Goal: Task Accomplishment & Management: Manage account settings

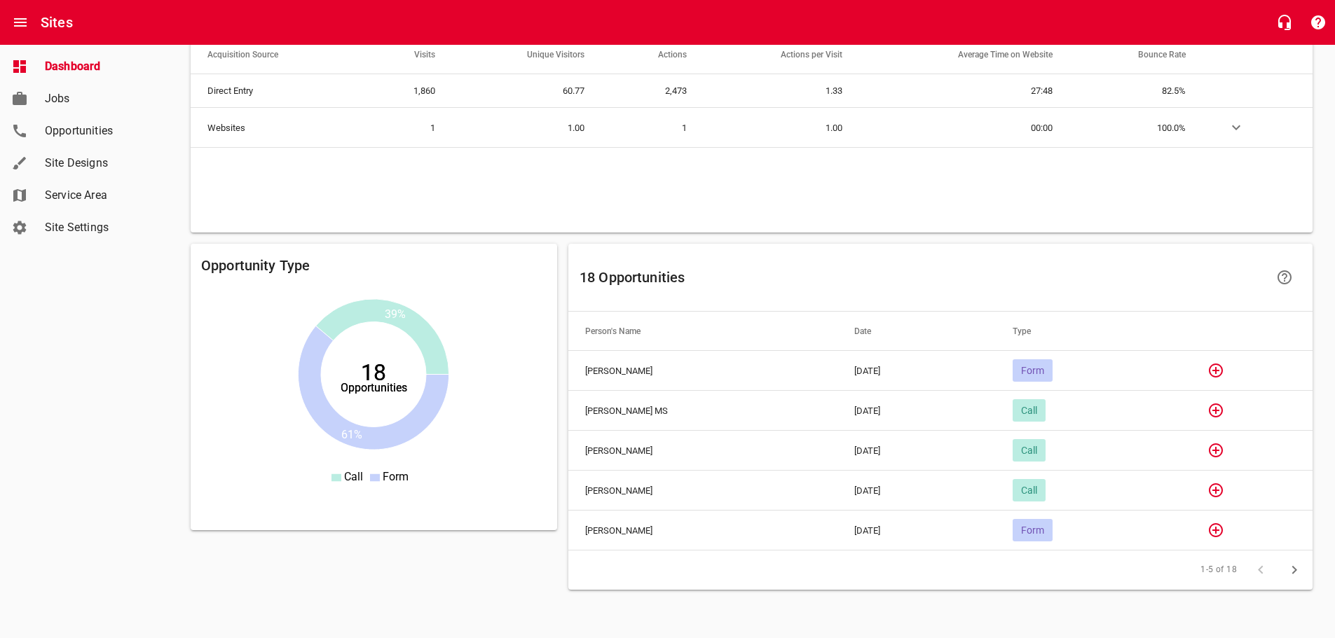
scroll to position [928, 0]
click at [1222, 373] on icon "button" at bounding box center [1215, 370] width 14 height 14
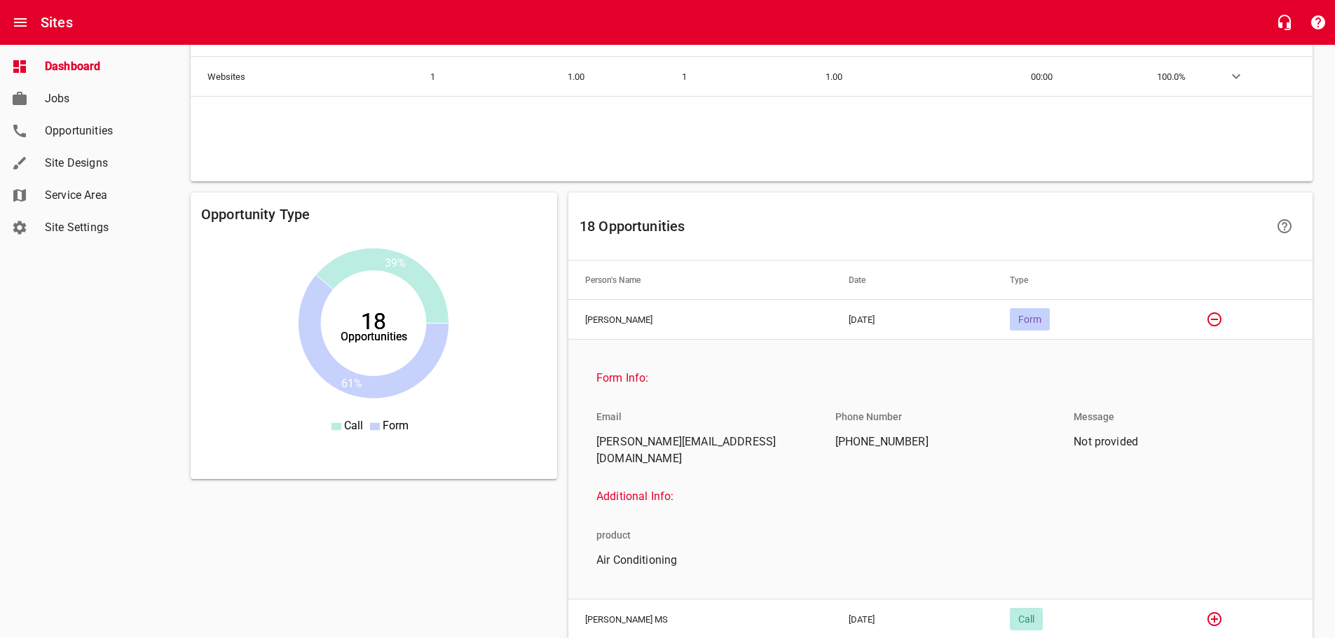
scroll to position [998, 0]
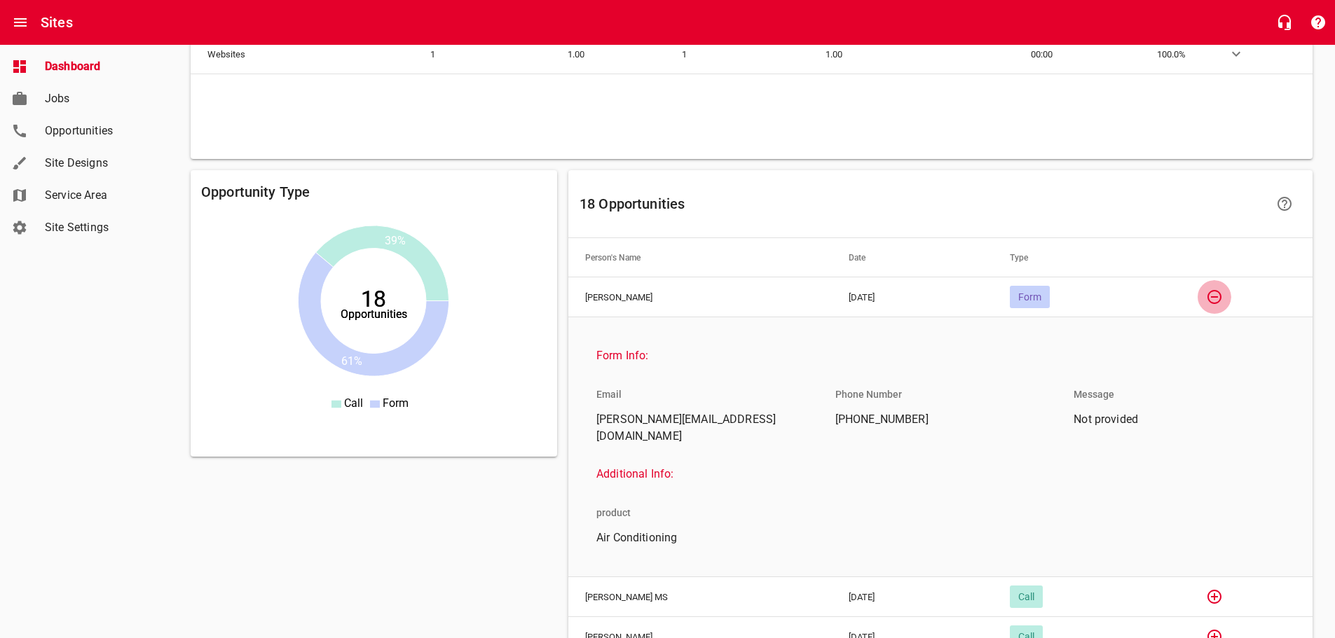
click at [1216, 294] on icon "button" at bounding box center [1214, 297] width 17 height 17
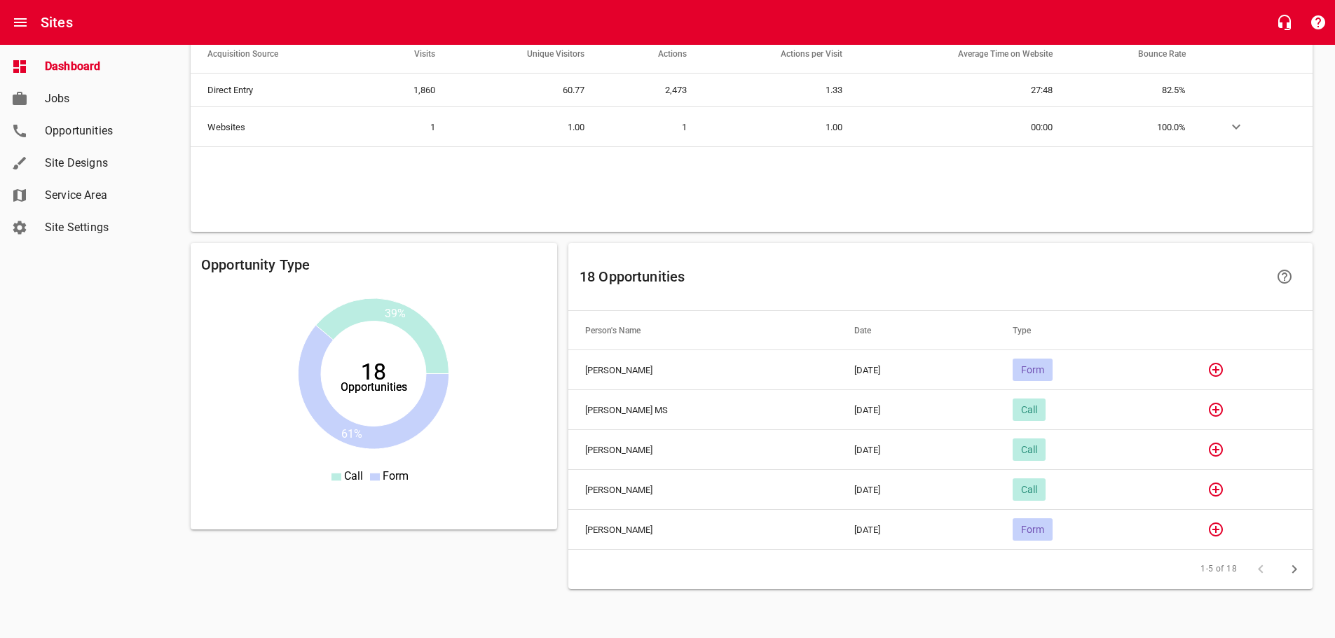
click at [1224, 408] on icon "button" at bounding box center [1215, 409] width 17 height 17
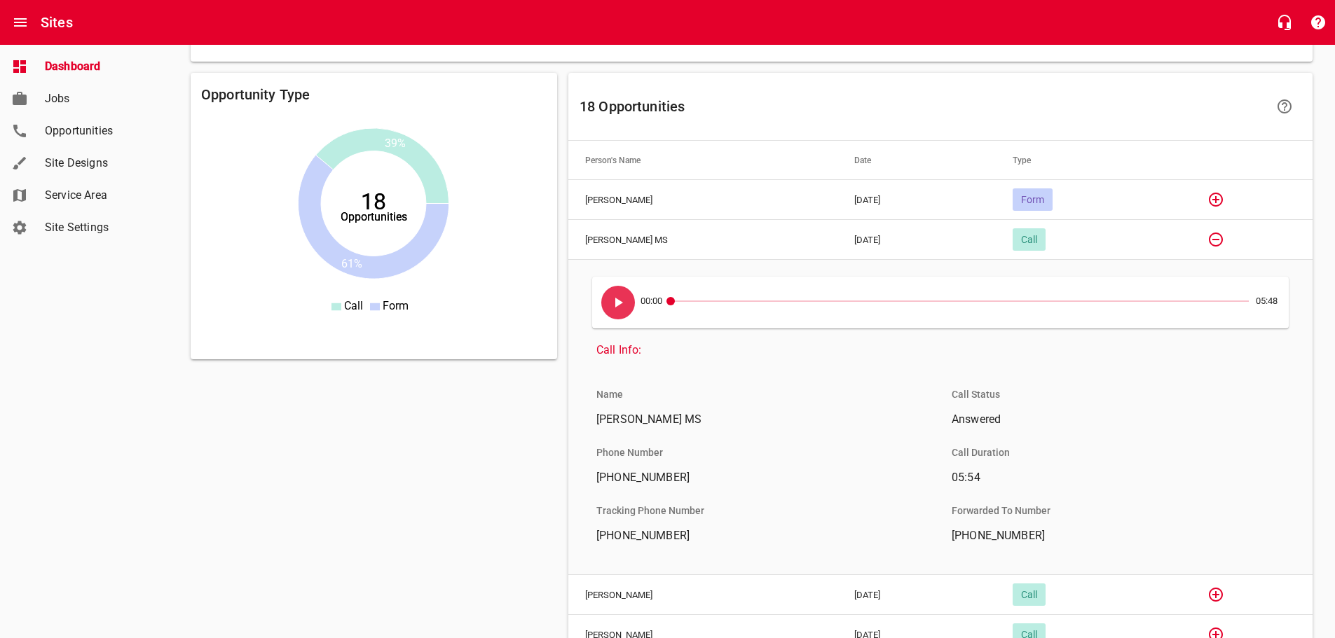
scroll to position [1138, 0]
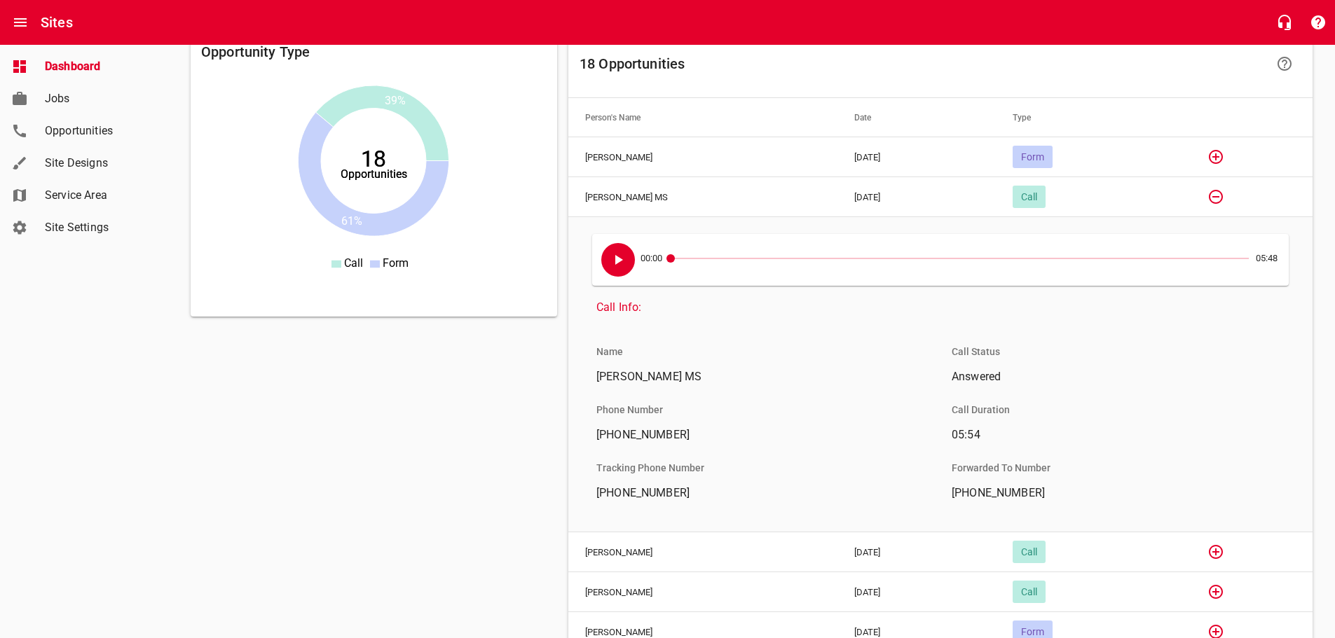
click at [615, 263] on icon "button" at bounding box center [619, 260] width 8 height 10
click at [1217, 197] on icon "button" at bounding box center [1215, 196] width 17 height 17
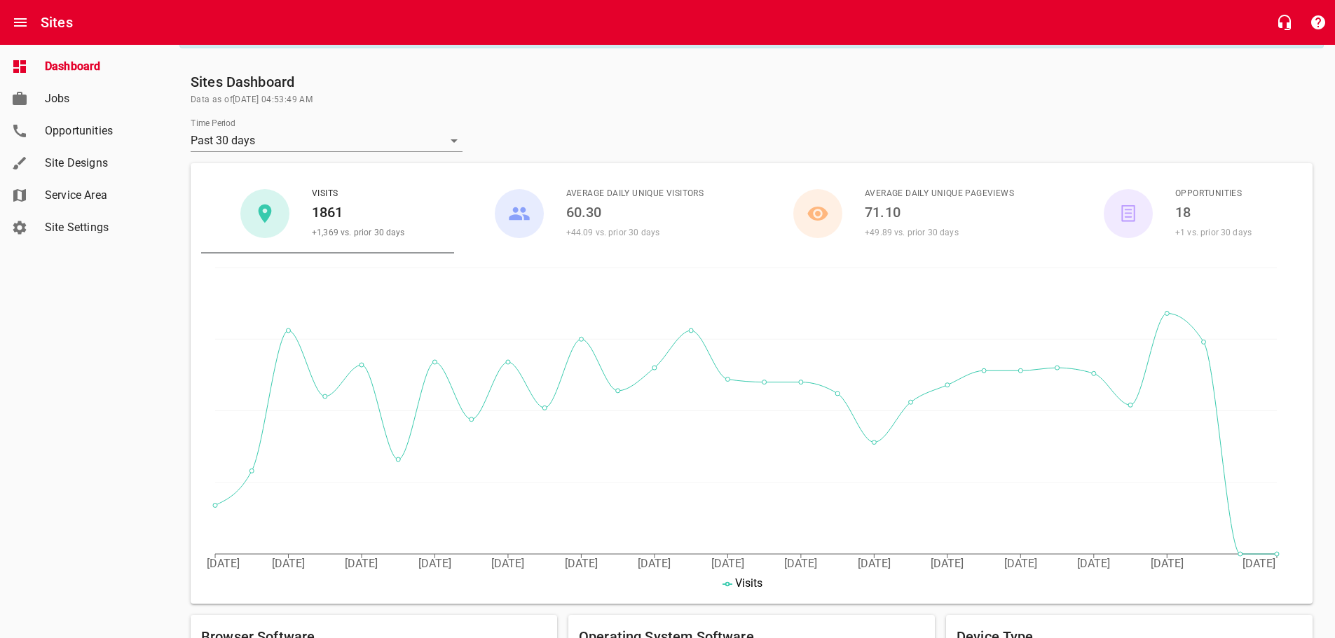
scroll to position [0, 0]
